Goal: Information Seeking & Learning: Learn about a topic

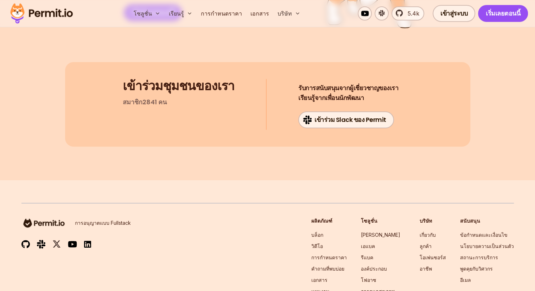
scroll to position [2942, 0]
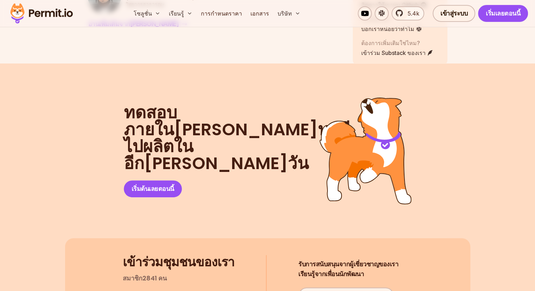
click at [77, 21] on div "โซลูชั่น เรียนรู้ การกำหนดราคา เอกสาร บริษัท 5.4k เข้าสู่ระบบ เริ่มเลยตอนนี้" at bounding box center [267, 13] width 535 height 27
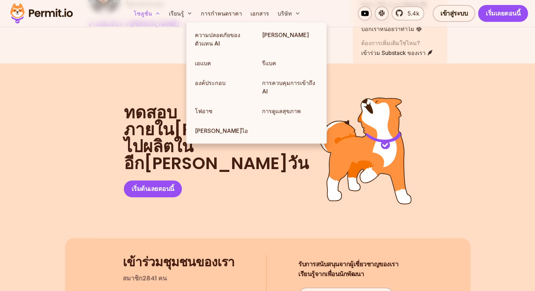
click at [152, 13] on font "โซลูชั่น" at bounding box center [143, 13] width 18 height 7
click at [210, 33] on font "ความปลอดภัยของตัวแทน AI" at bounding box center [217, 38] width 45 height 15
click at [304, 86] on link "การควบคุมการเข้าถึง AI" at bounding box center [289, 87] width 67 height 28
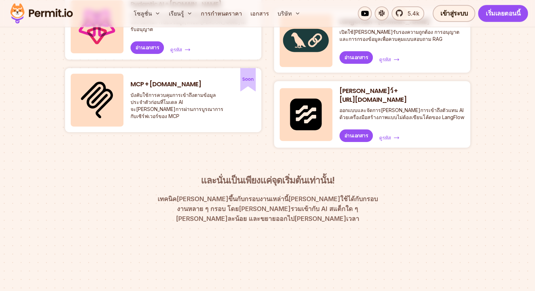
scroll to position [371, 0]
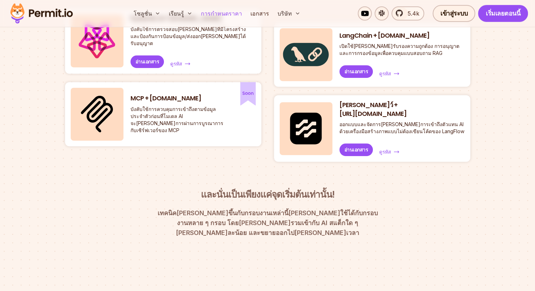
click at [242, 13] on font "การกำหนดราคา" at bounding box center [221, 13] width 41 height 7
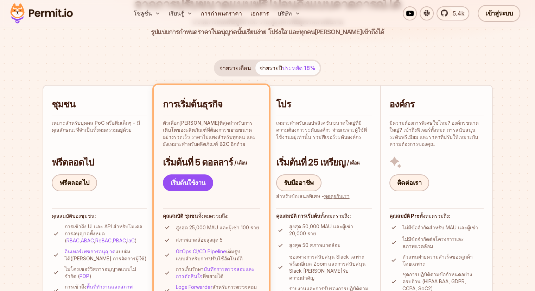
scroll to position [106, 0]
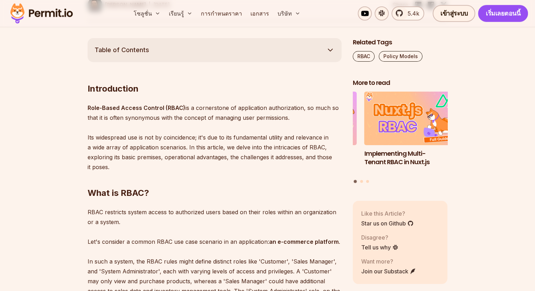
scroll to position [371, 0]
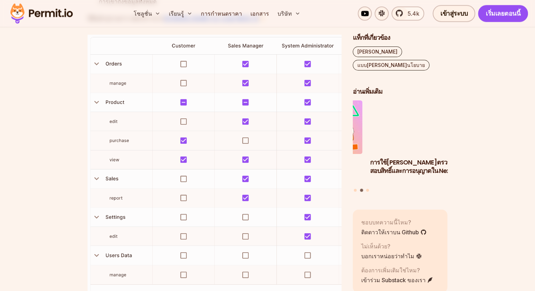
scroll to position [985, 0]
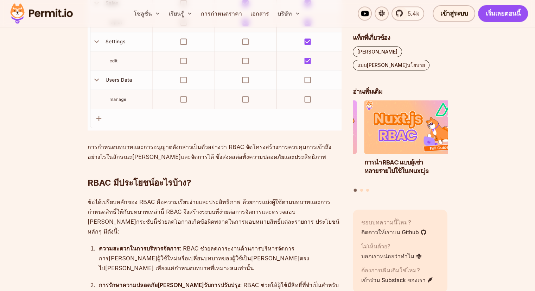
scroll to position [1548, 0]
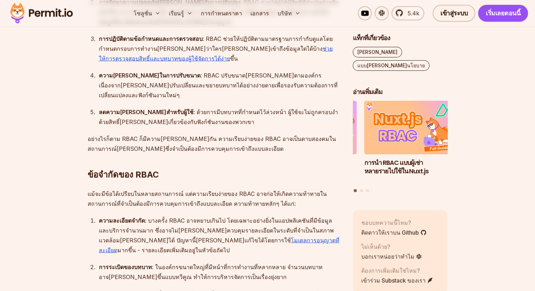
click at [360, 166] on div "การใช้งานการตรวจสอบสิทธิ์และการอนุญาตใน Next.js การควบคุมการเข้าถึงตามนโยบาย (P…" at bounding box center [400, 147] width 95 height 92
click at [362, 189] on button "ไปที่สไลด์ที่ 2" at bounding box center [361, 190] width 3 height 3
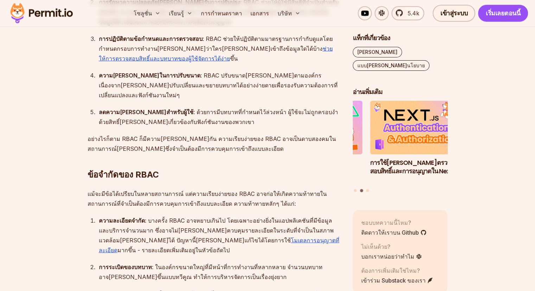
click at [367, 166] on div "การใช้งานการตรวจสอบสิทธิ์และการอนุญาตใน Next.js การควบคุมการเข้าถึงตามนโยบาย (P…" at bounding box center [400, 147] width 95 height 92
click at [369, 165] on div "การใช้งานการตรวจสอบสิทธิ์และการอนุญาตใน Next.js การควบคุมการเข้าถึงตามนโยบาย (P…" at bounding box center [400, 147] width 95 height 92
click at [366, 163] on div "การใช้งานการตรวจสอบสิทธิ์และการอนุญาตใน Next.js การควบคุมการเข้าถึงตามนโยบาย (P…" at bounding box center [400, 147] width 95 height 92
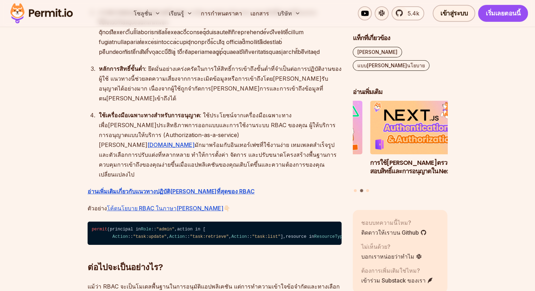
scroll to position [2273, 0]
